Goal: Navigation & Orientation: Go to known website

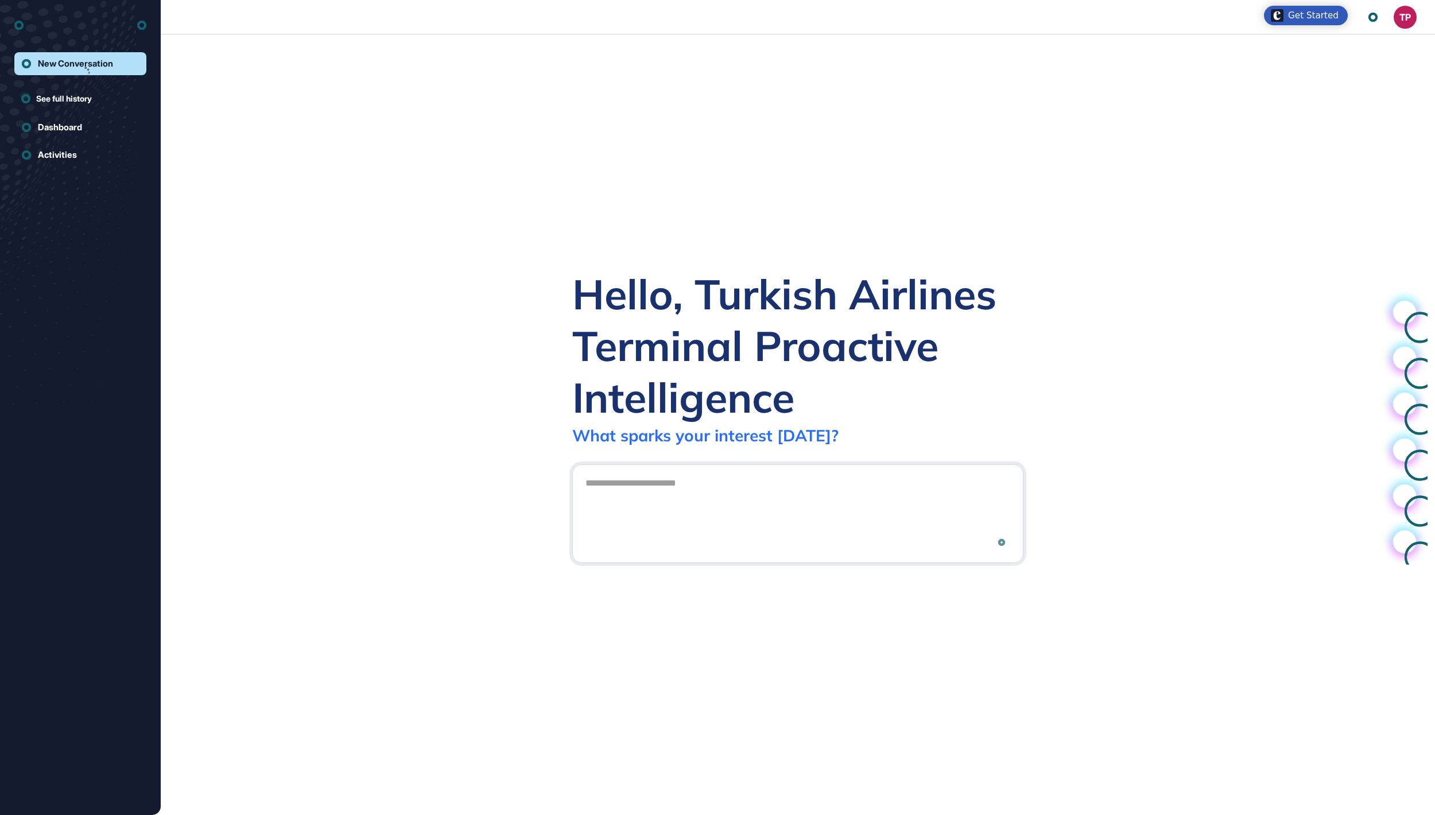
scroll to position [1, 1]
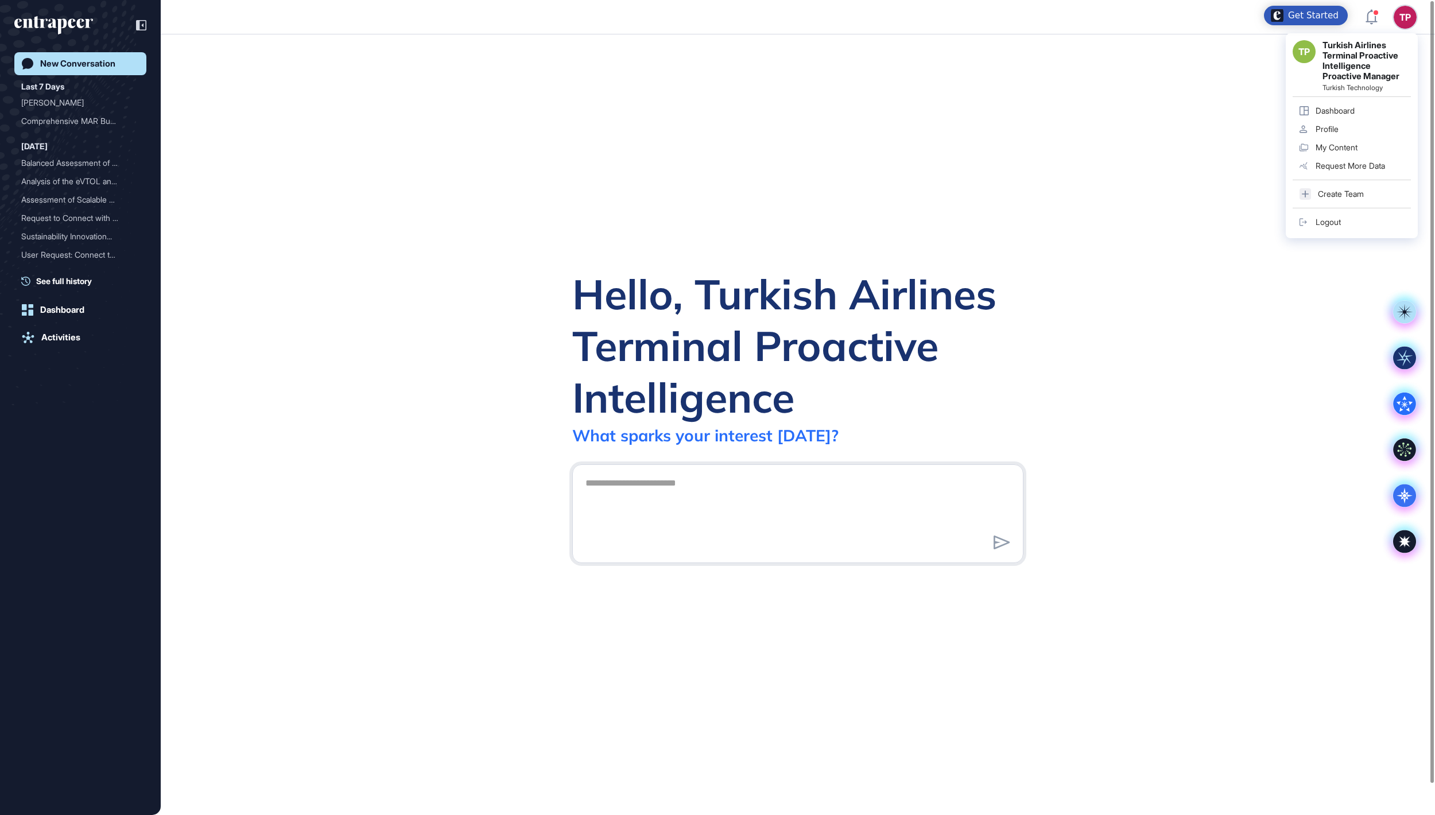
click at [1322, 227] on div "Logout" at bounding box center [1327, 222] width 25 height 9
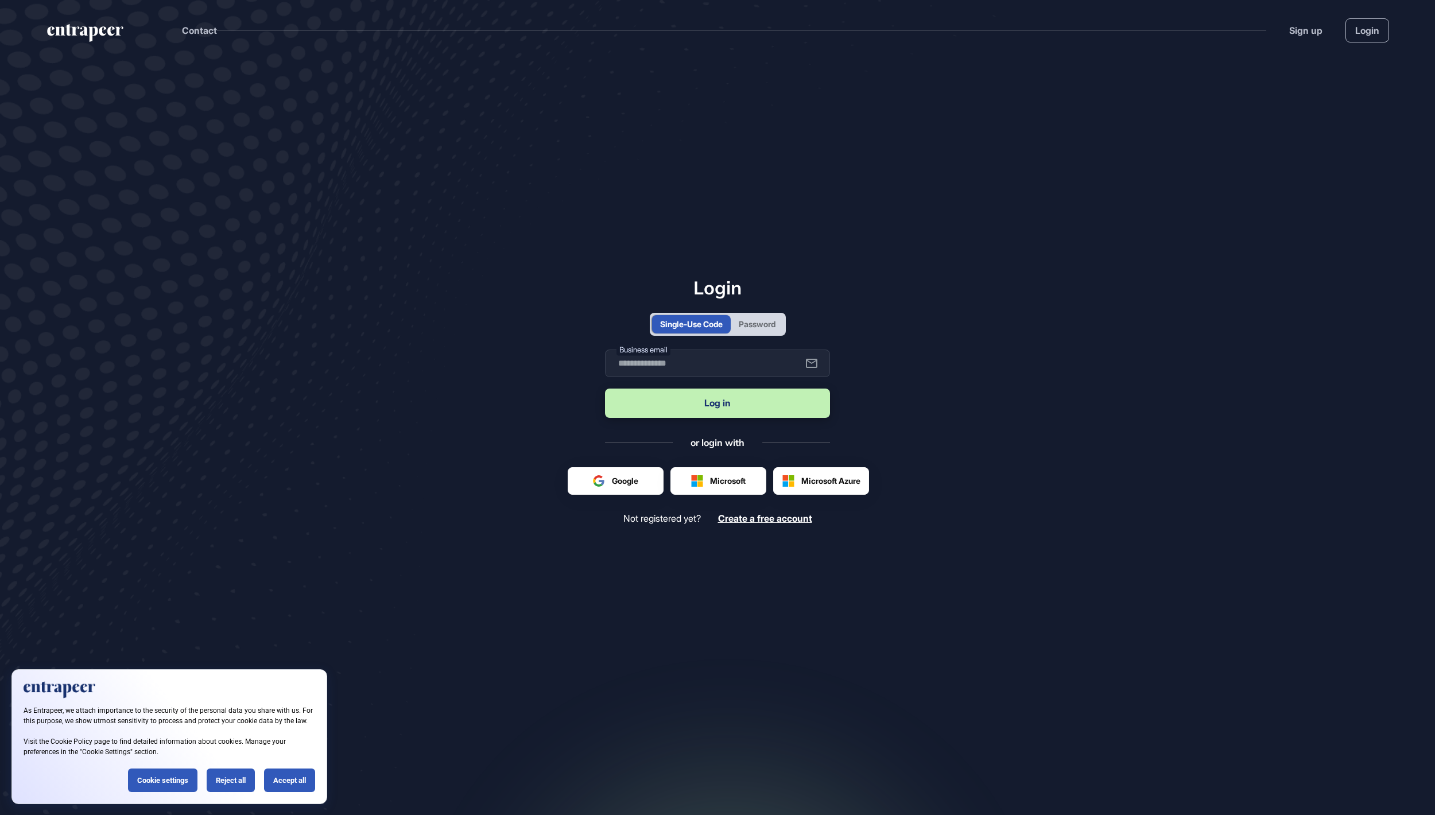
scroll to position [1, 1]
drag, startPoint x: 780, startPoint y: 321, endPoint x: 770, endPoint y: 327, distance: 11.8
click at [775, 321] on div "Password" at bounding box center [757, 324] width 37 height 12
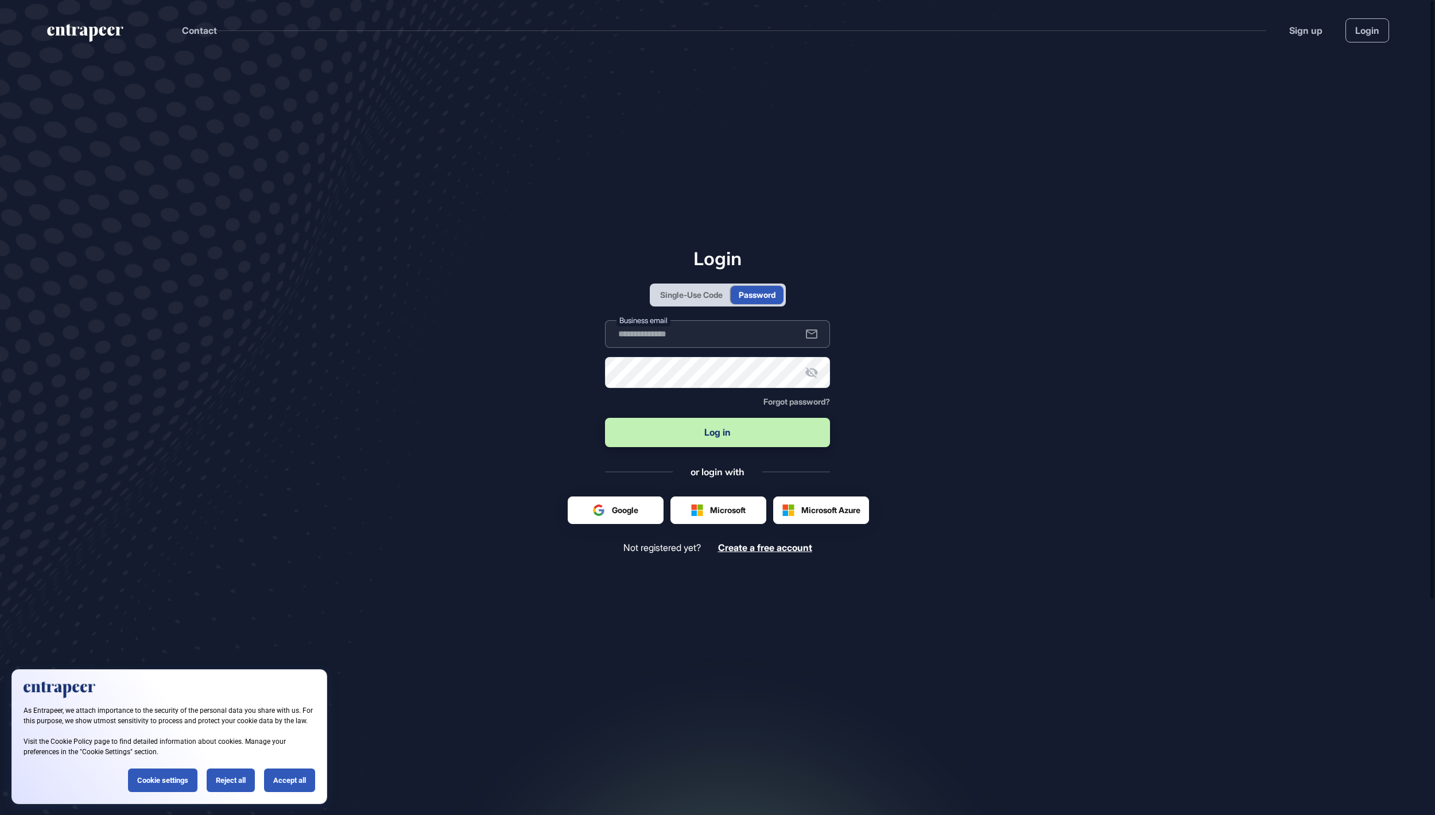
click at [721, 342] on input "text" at bounding box center [717, 334] width 225 height 28
type input "**********"
click at [717, 433] on button "Log in" at bounding box center [717, 432] width 225 height 29
